Goal: Task Accomplishment & Management: Manage account settings

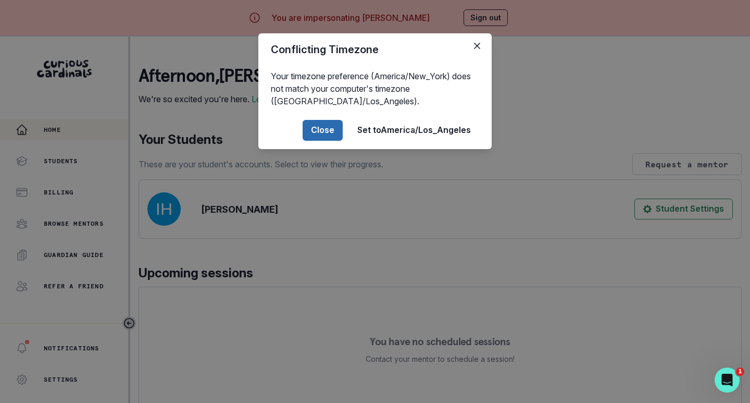
click at [330, 130] on button "Close" at bounding box center [323, 130] width 40 height 21
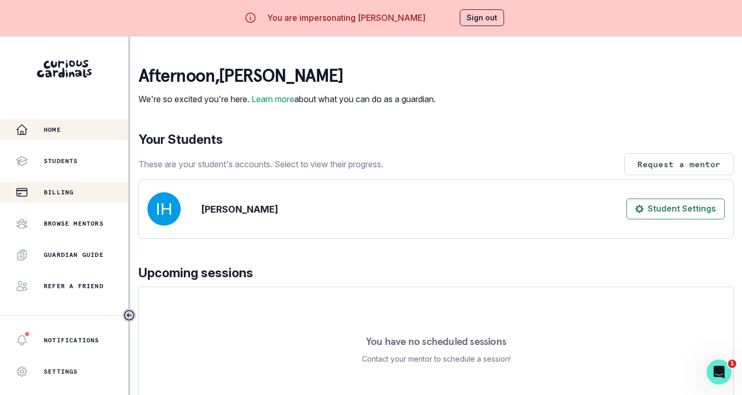
click at [67, 194] on p "Billing" at bounding box center [59, 192] width 30 height 8
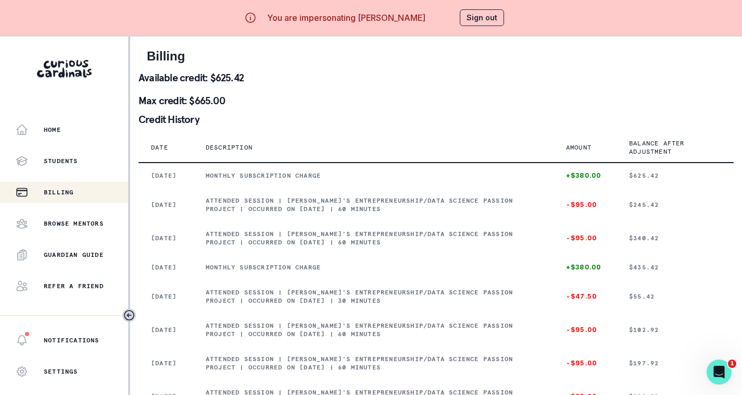
click at [472, 17] on button "Sign out" at bounding box center [482, 17] width 44 height 17
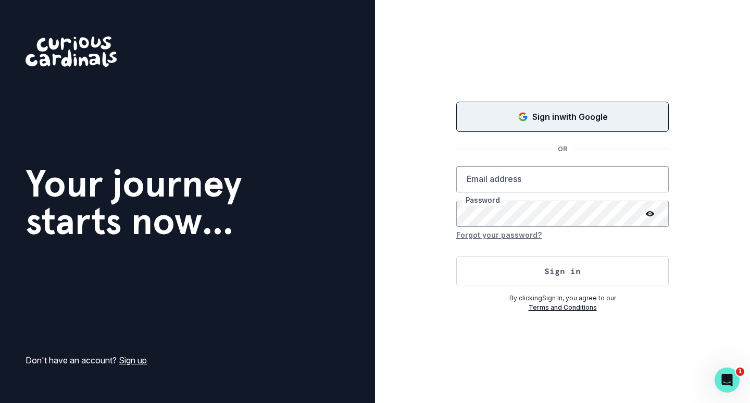
click at [507, 117] on div "Sign in with Google" at bounding box center [562, 116] width 186 height 12
